Goal: Find specific page/section: Find specific page/section

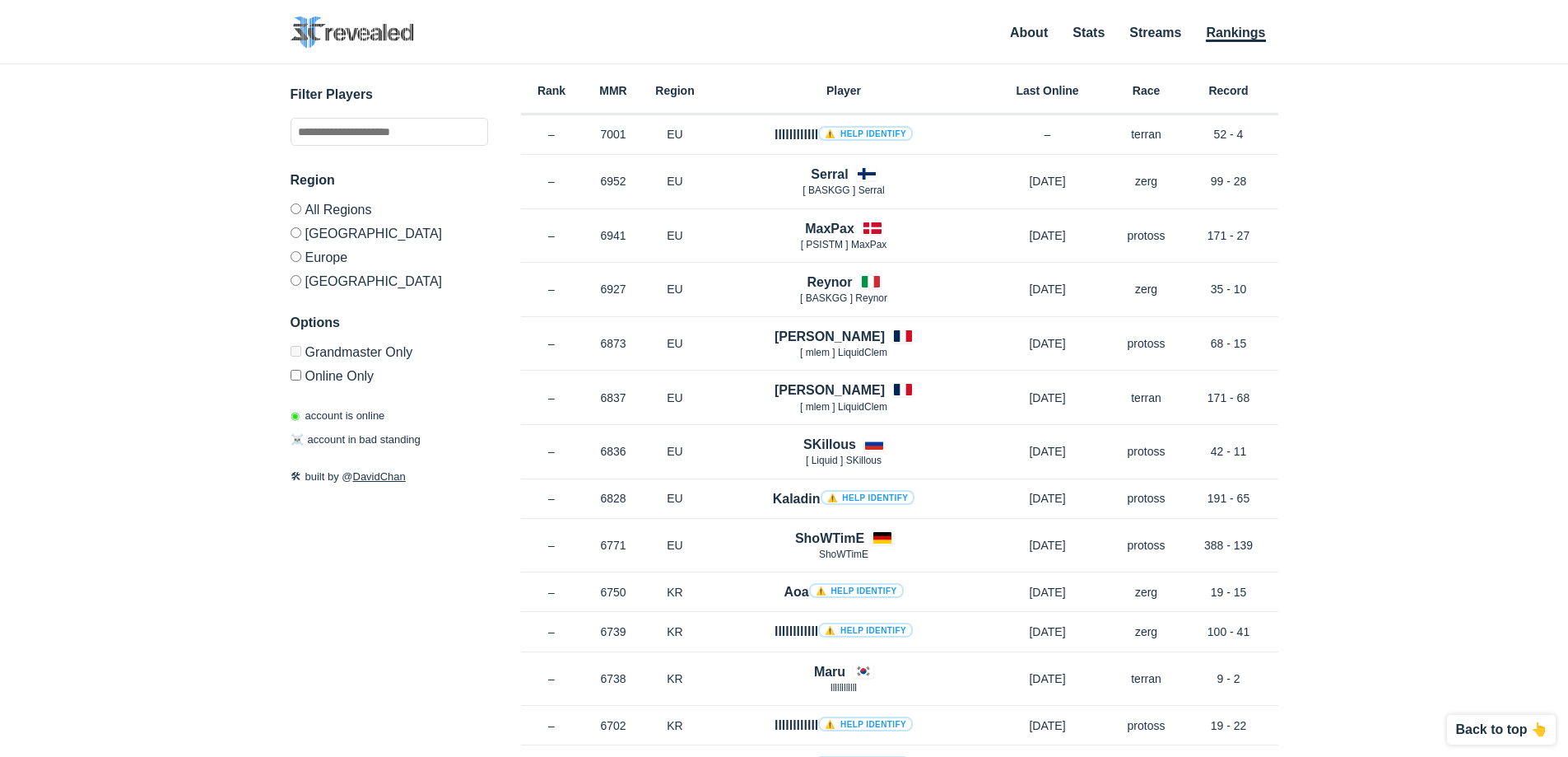
click at [312, 280] on label "[GEOGRAPHIC_DATA]" at bounding box center [389, 278] width 198 height 20
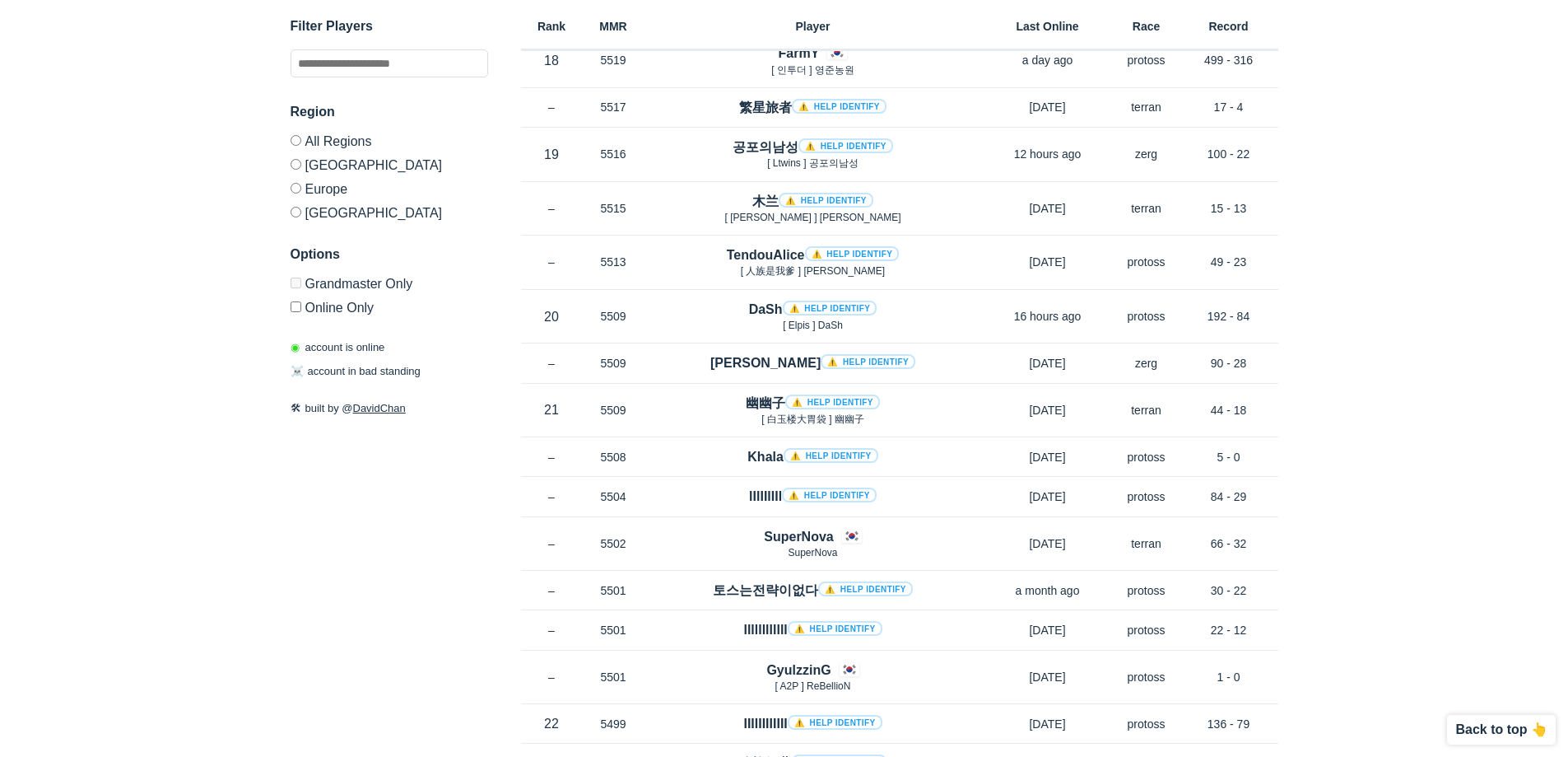
scroll to position [6850, 0]
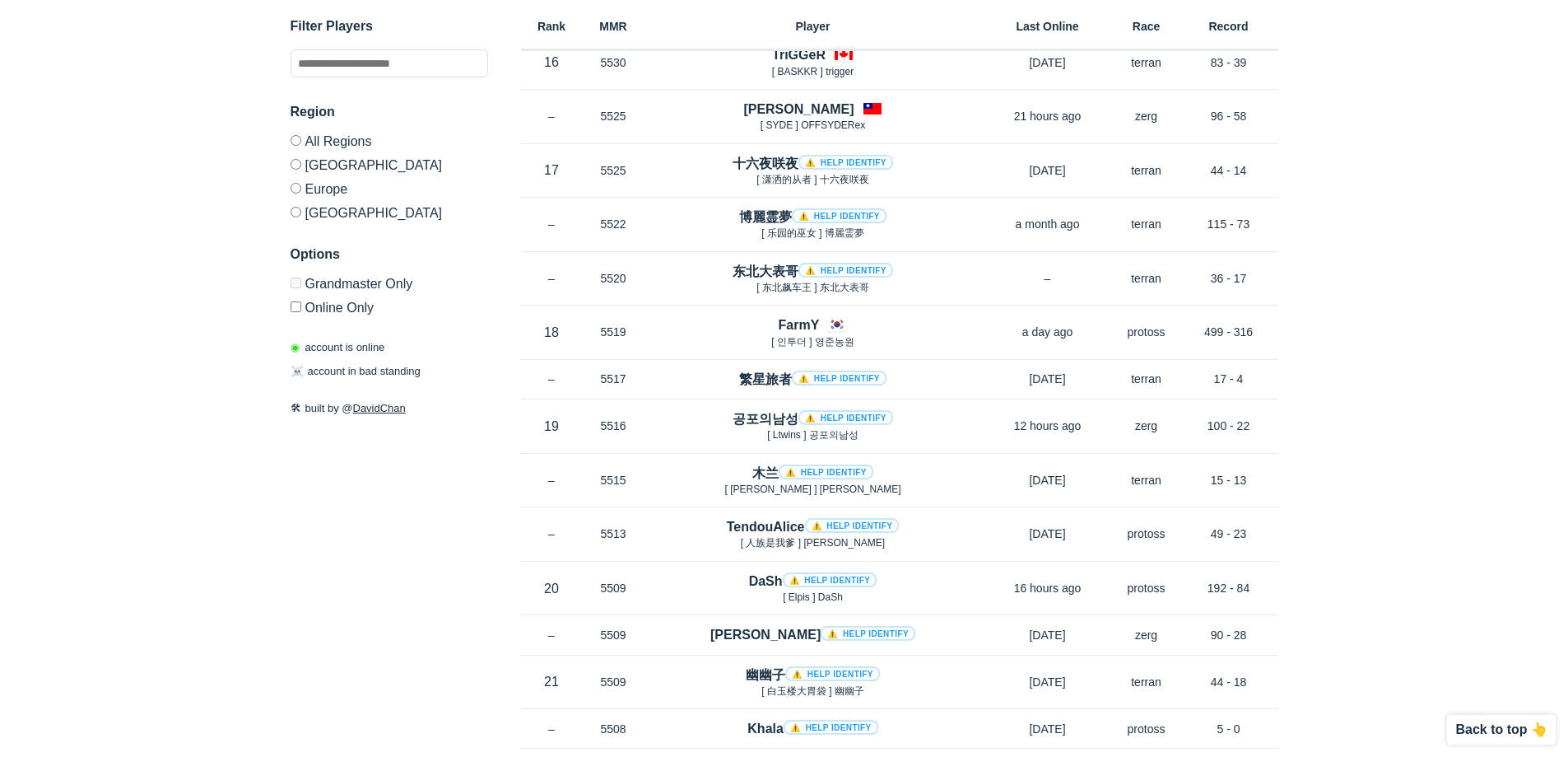
drag, startPoint x: 1434, startPoint y: 629, endPoint x: 1442, endPoint y: 623, distance: 10.0
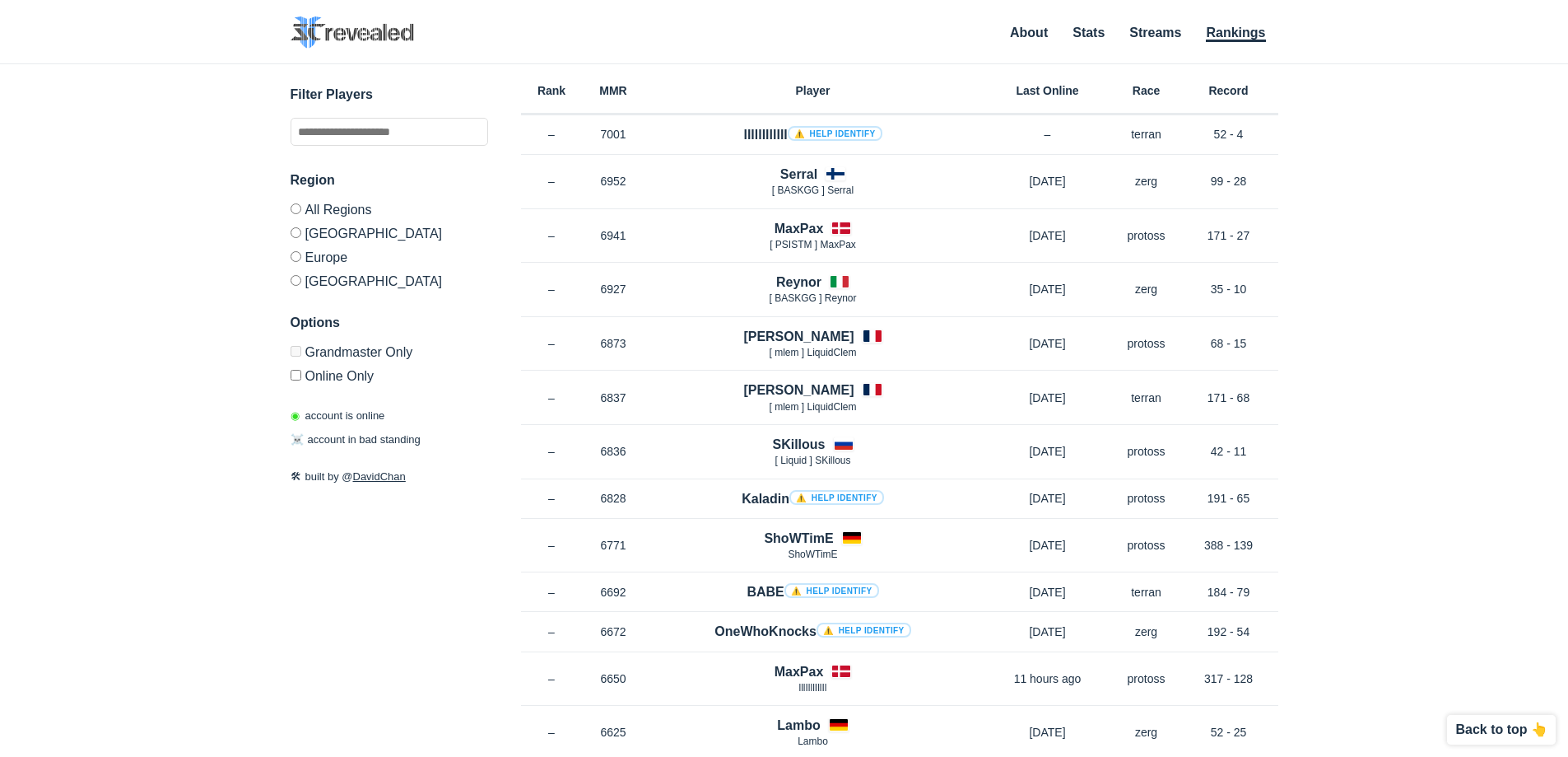
drag, startPoint x: 331, startPoint y: 204, endPoint x: 356, endPoint y: 151, distance: 58.6
click at [331, 204] on label "All Regions" at bounding box center [389, 212] width 198 height 18
